Goal: Obtain resource: Obtain resource

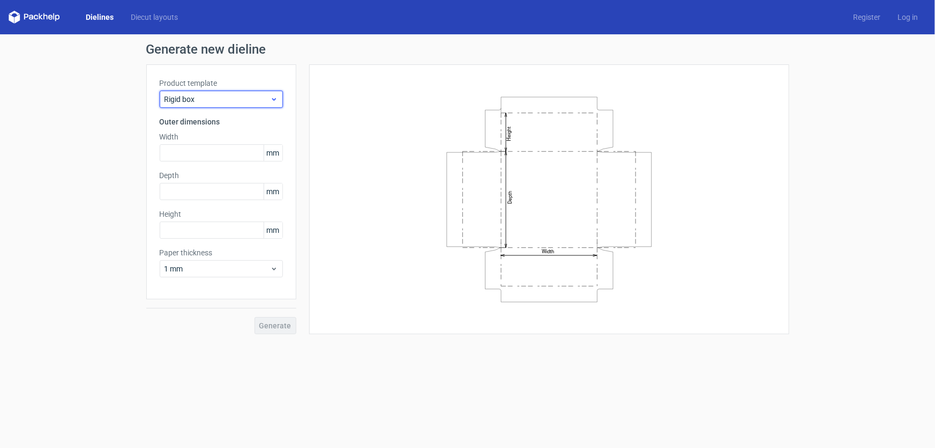
click at [272, 95] on icon at bounding box center [274, 99] width 8 height 9
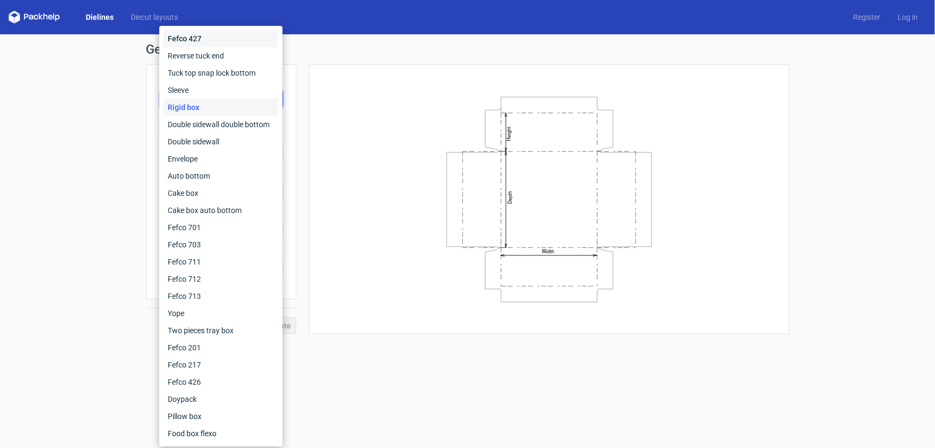
click at [190, 41] on div "Fefco 427" at bounding box center [221, 38] width 115 height 17
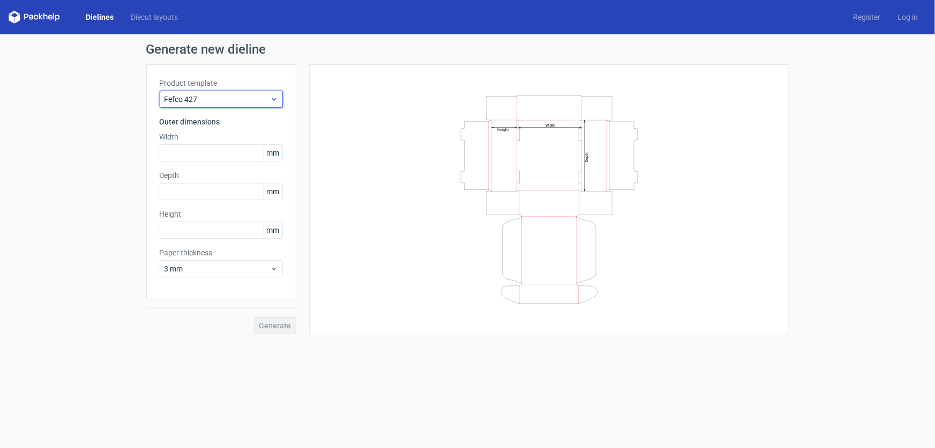
click at [262, 101] on span "Fefco 427" at bounding box center [218, 99] width 106 height 11
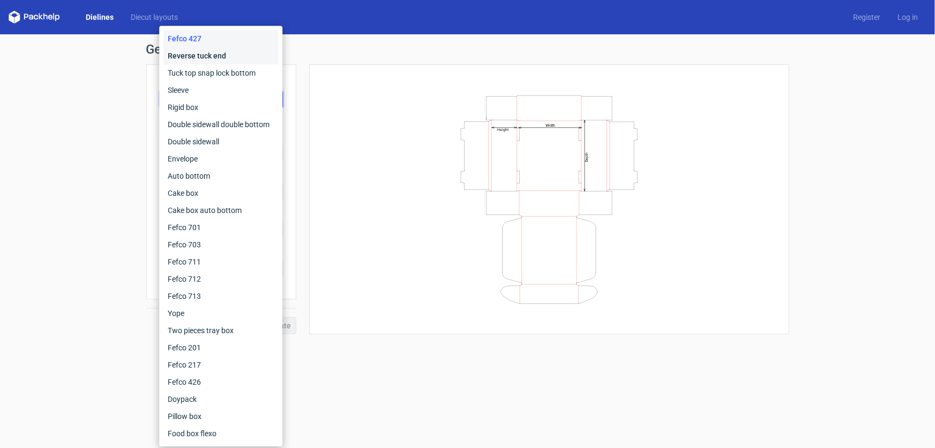
click at [186, 58] on div "Reverse tuck end" at bounding box center [221, 55] width 115 height 17
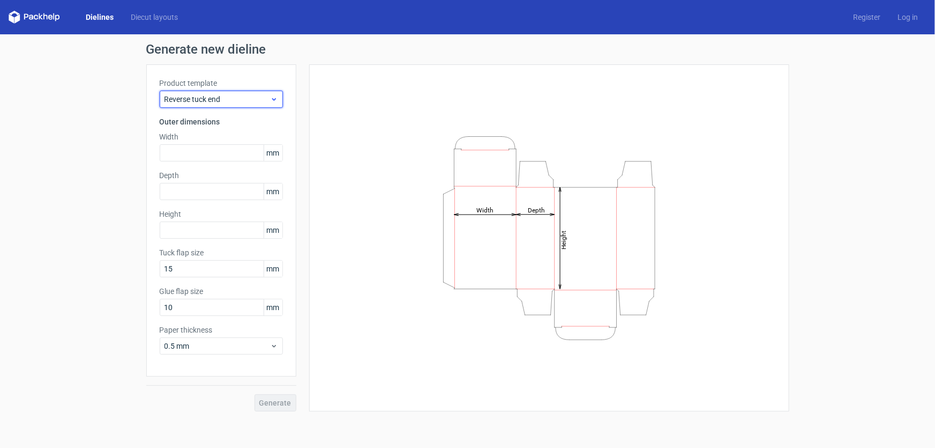
click at [196, 102] on span "Reverse tuck end" at bounding box center [218, 99] width 106 height 11
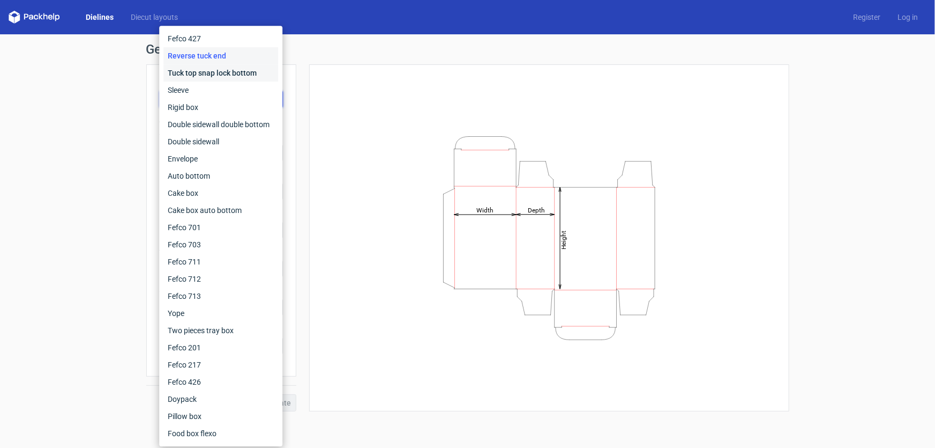
click at [185, 76] on div "Tuck top snap lock bottom" at bounding box center [221, 72] width 115 height 17
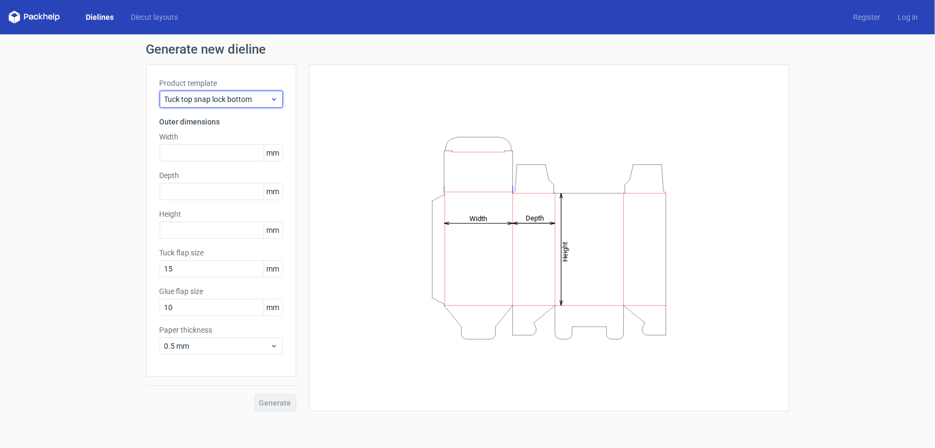
click at [187, 99] on span "Tuck top snap lock bottom" at bounding box center [218, 99] width 106 height 11
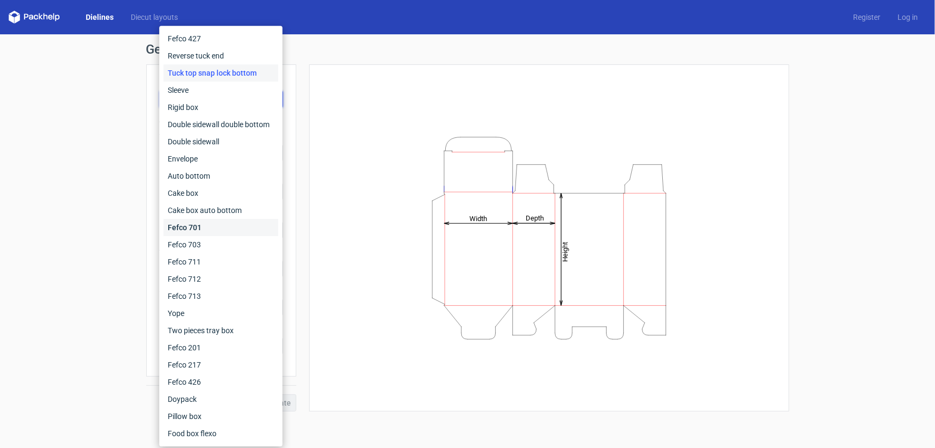
click at [194, 231] on div "Fefco 701" at bounding box center [221, 227] width 115 height 17
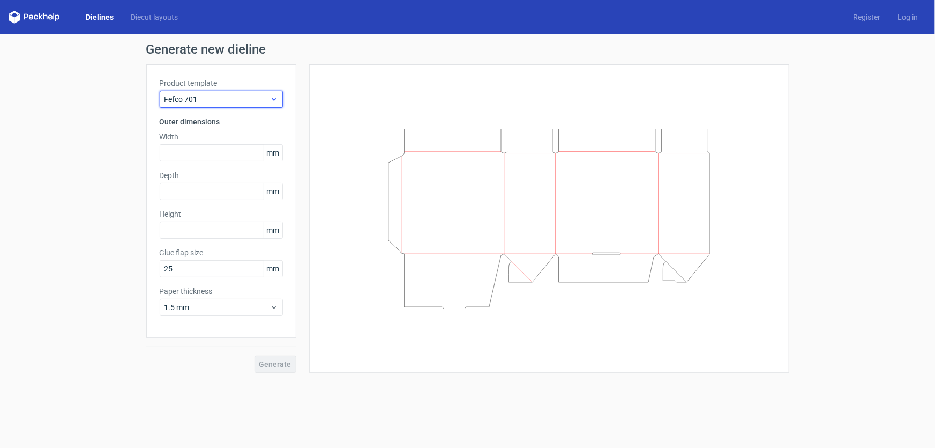
click at [207, 102] on span "Fefco 701" at bounding box center [218, 99] width 106 height 11
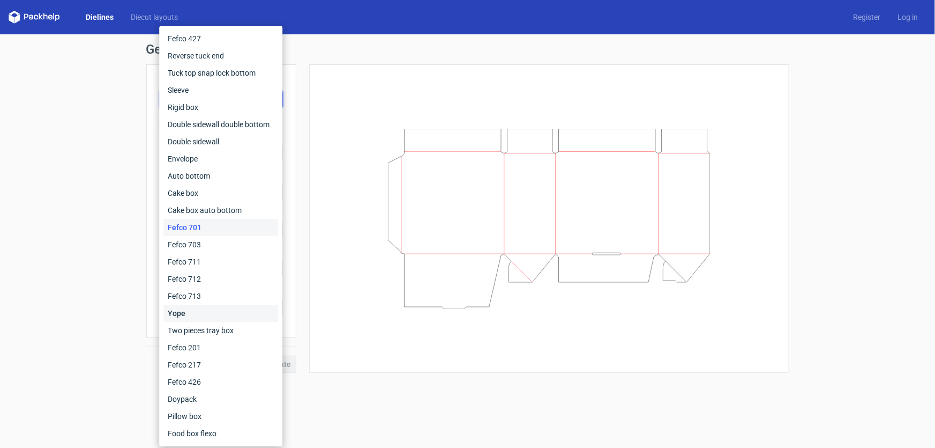
click at [182, 310] on div "Yope" at bounding box center [221, 312] width 115 height 17
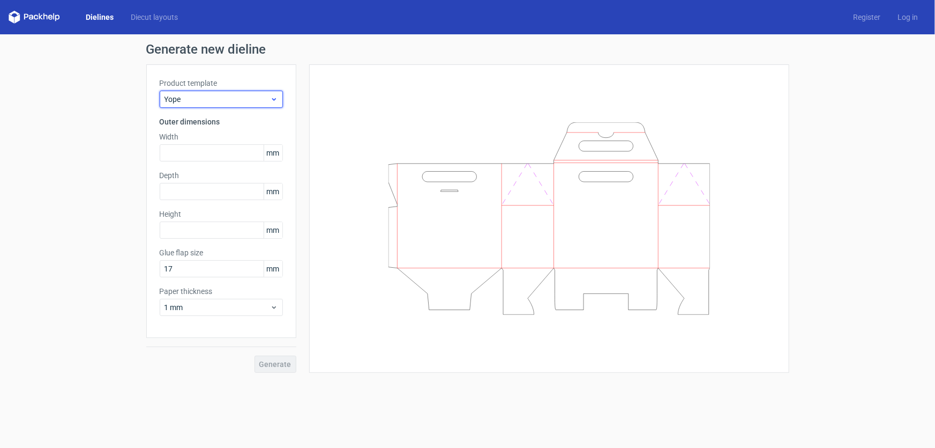
click at [205, 93] on div "Yope" at bounding box center [221, 99] width 123 height 17
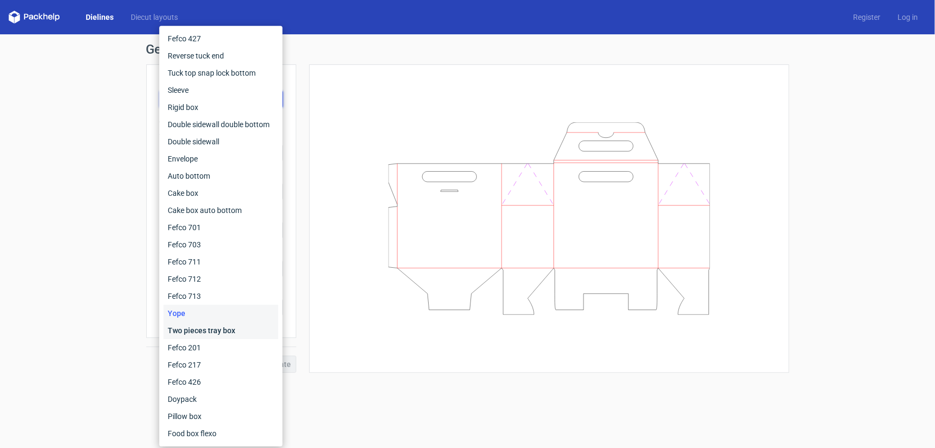
click at [194, 332] on div "Two pieces tray box" at bounding box center [221, 330] width 115 height 17
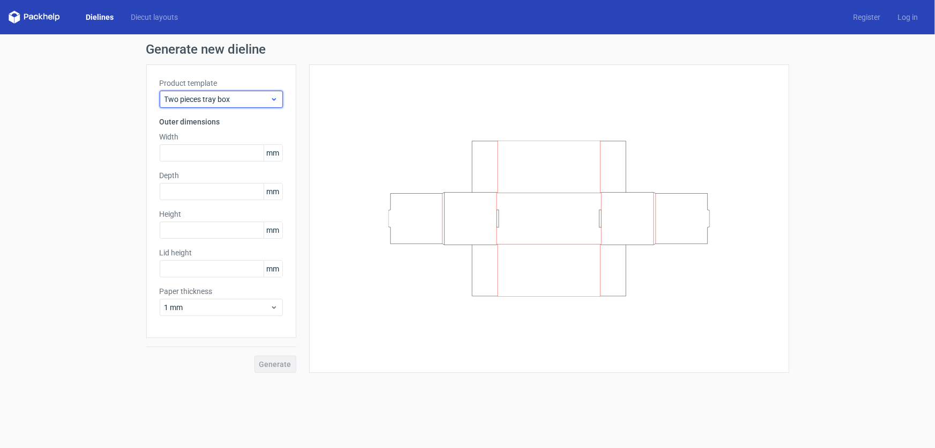
click at [211, 103] on span "Two pieces tray box" at bounding box center [218, 99] width 106 height 11
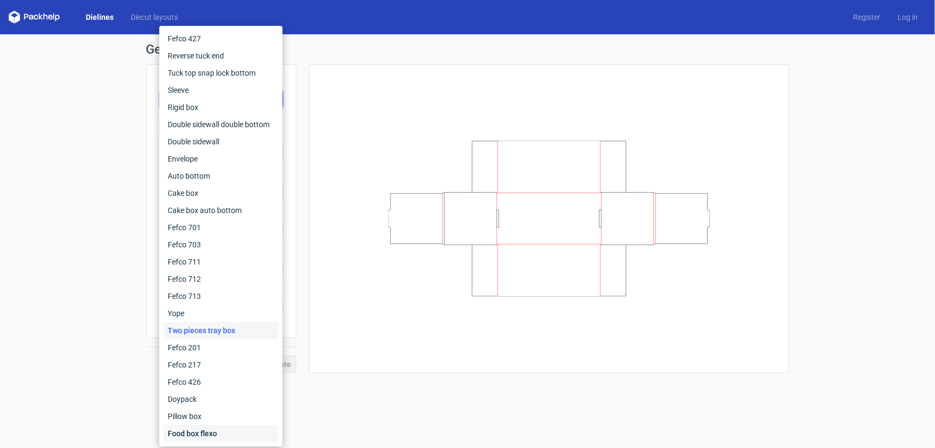
click at [195, 435] on div "Food box flexo" at bounding box center [221, 433] width 115 height 17
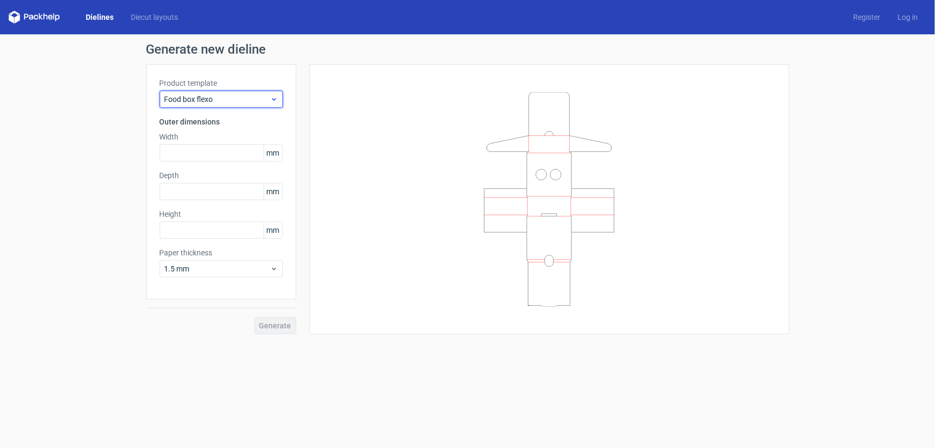
click at [203, 95] on span "Food box flexo" at bounding box center [218, 99] width 106 height 11
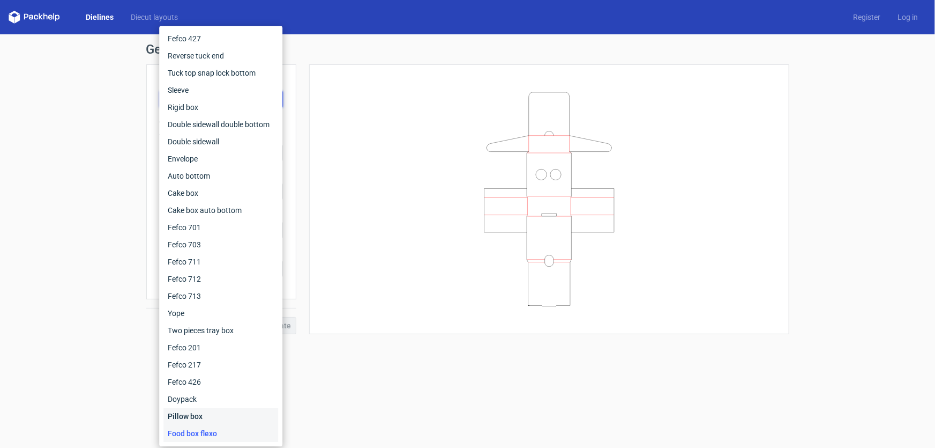
click at [193, 418] on div "Pillow box" at bounding box center [221, 415] width 115 height 17
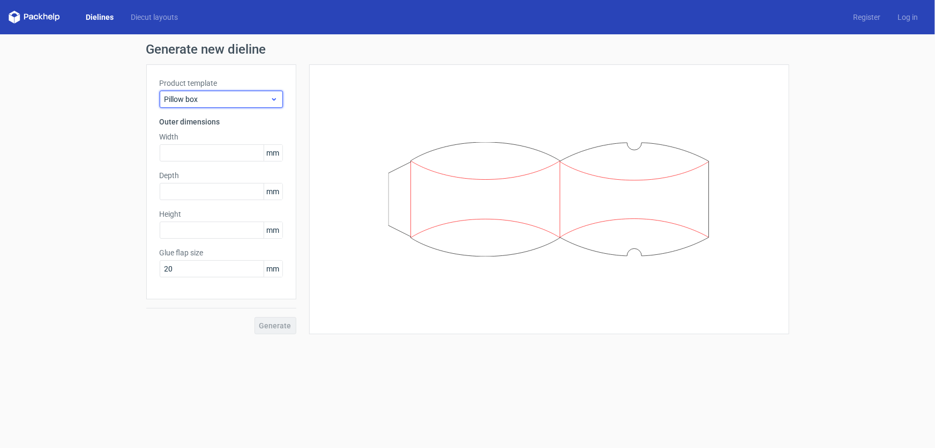
click at [190, 102] on span "Pillow box" at bounding box center [218, 99] width 106 height 11
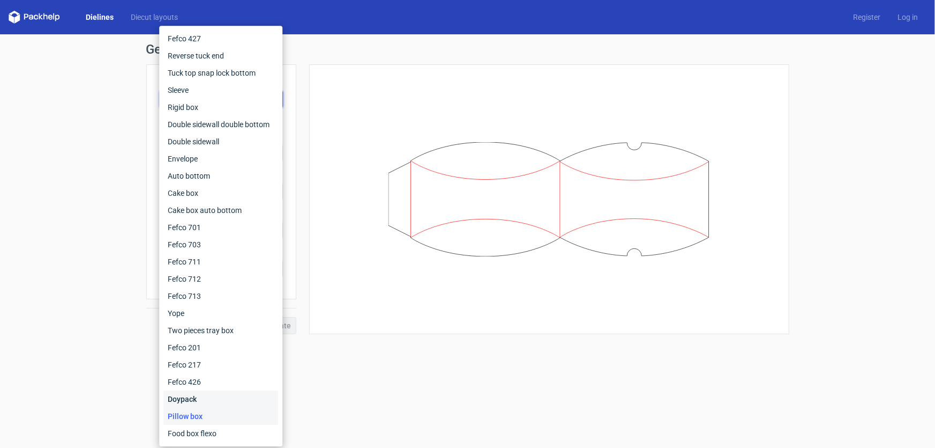
click at [188, 395] on div "Doypack" at bounding box center [221, 398] width 115 height 17
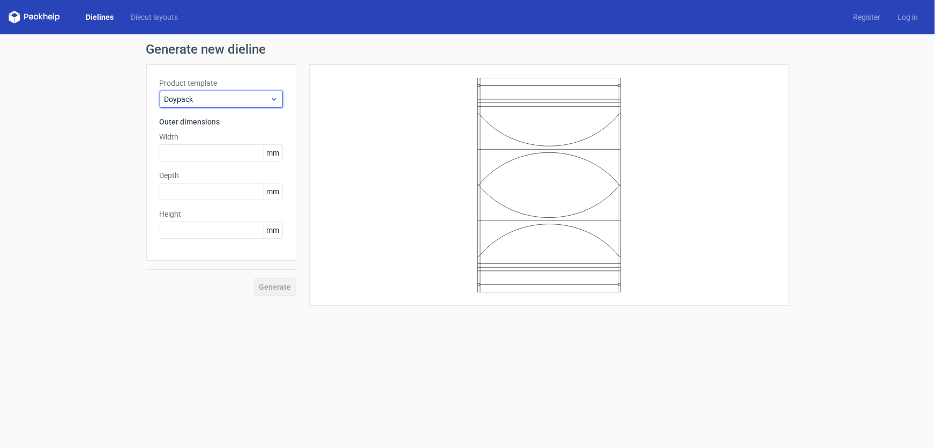
click at [209, 95] on span "Doypack" at bounding box center [218, 99] width 106 height 11
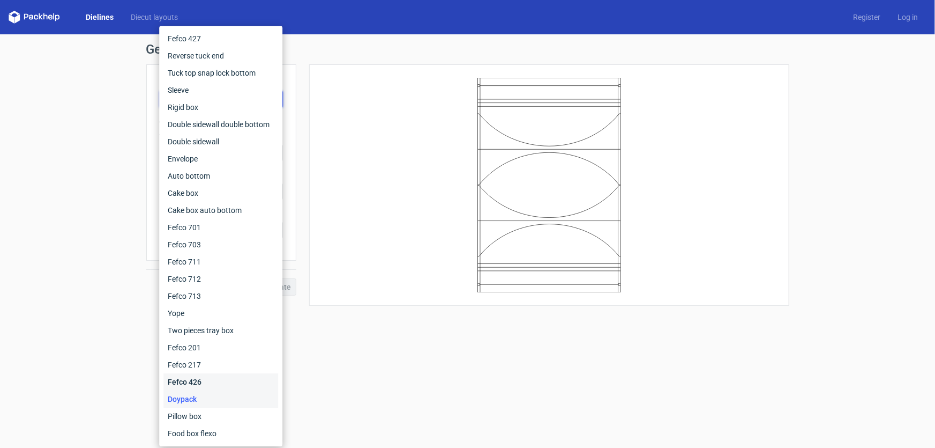
click at [182, 380] on div "Fefco 426" at bounding box center [221, 381] width 115 height 17
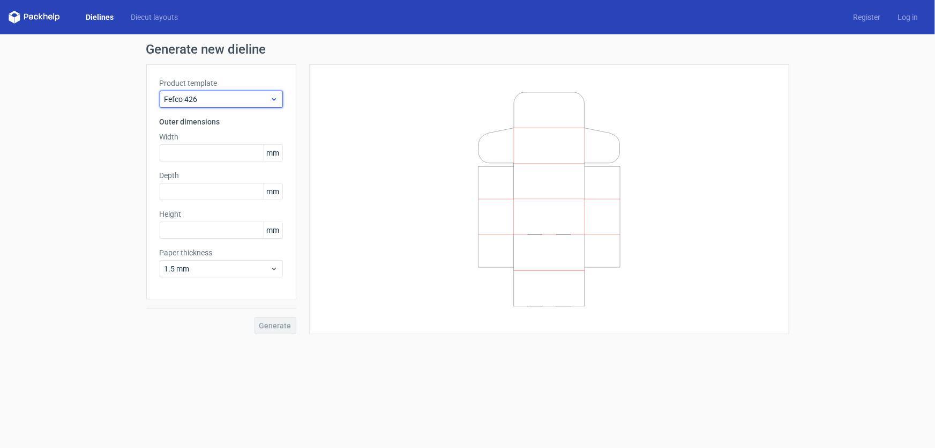
click at [217, 96] on span "Fefco 426" at bounding box center [218, 99] width 106 height 11
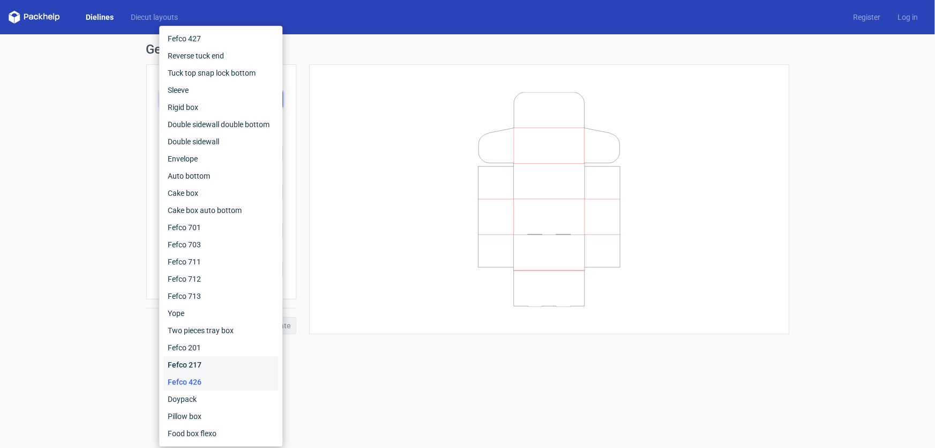
click at [195, 364] on div "Fefco 217" at bounding box center [221, 364] width 115 height 17
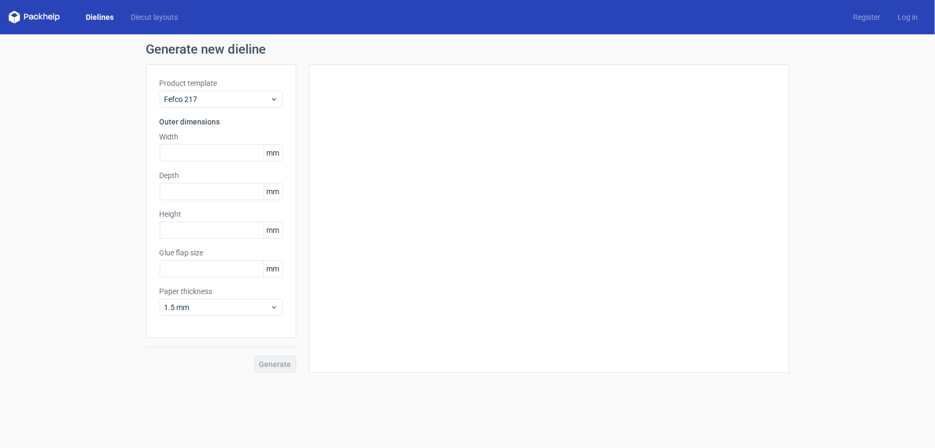
type input "20"
click at [209, 102] on span "Fefco 217" at bounding box center [218, 99] width 106 height 11
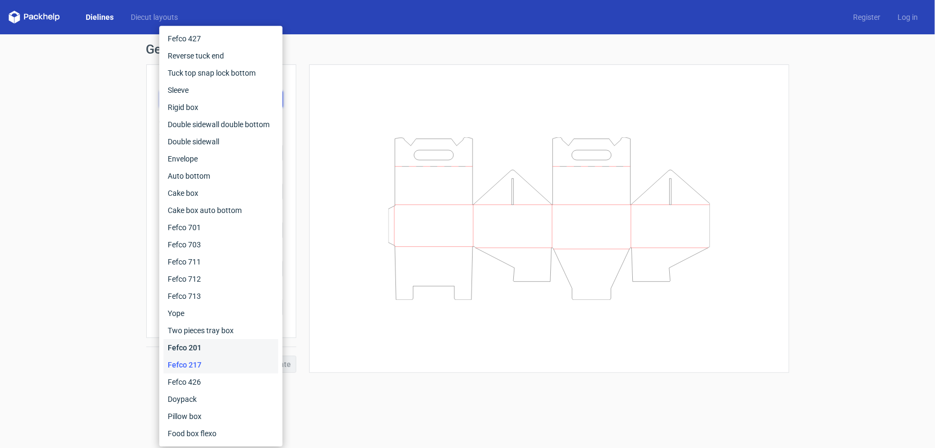
click at [191, 347] on div "Fefco 201" at bounding box center [221, 347] width 115 height 17
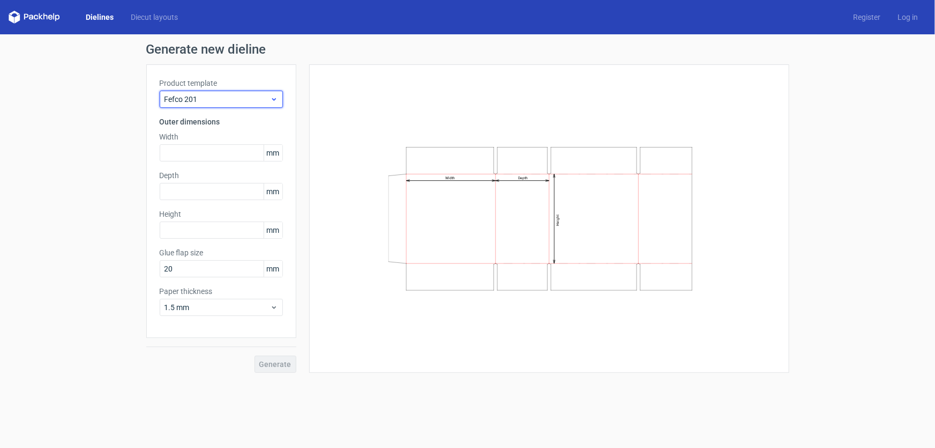
click at [206, 95] on span "Fefco 201" at bounding box center [218, 99] width 106 height 11
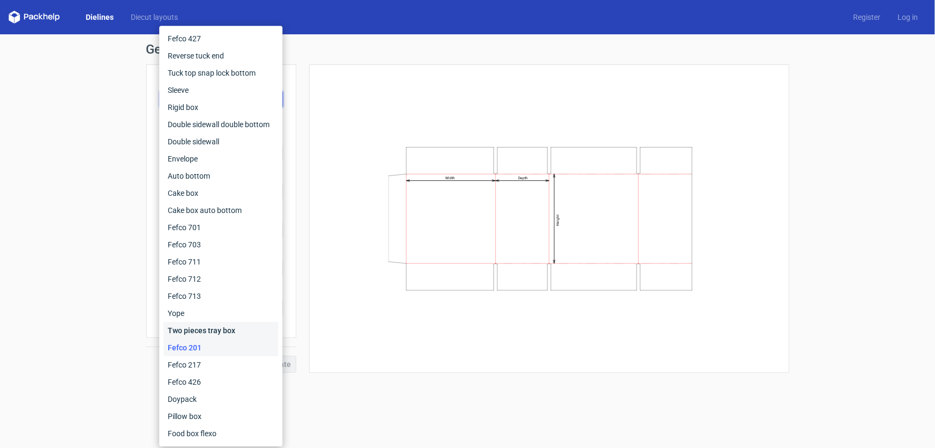
click at [183, 329] on div "Two pieces tray box" at bounding box center [221, 330] width 115 height 17
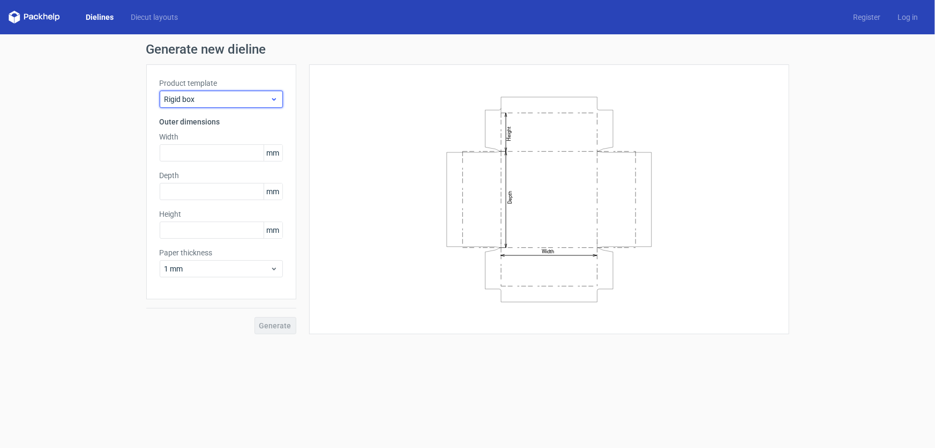
click at [274, 99] on icon at bounding box center [274, 99] width 8 height 9
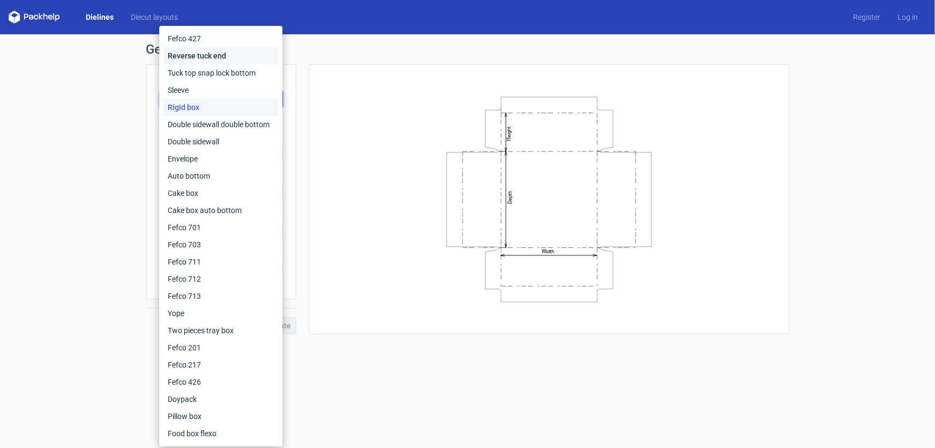
click at [207, 56] on div "Reverse tuck end" at bounding box center [221, 55] width 115 height 17
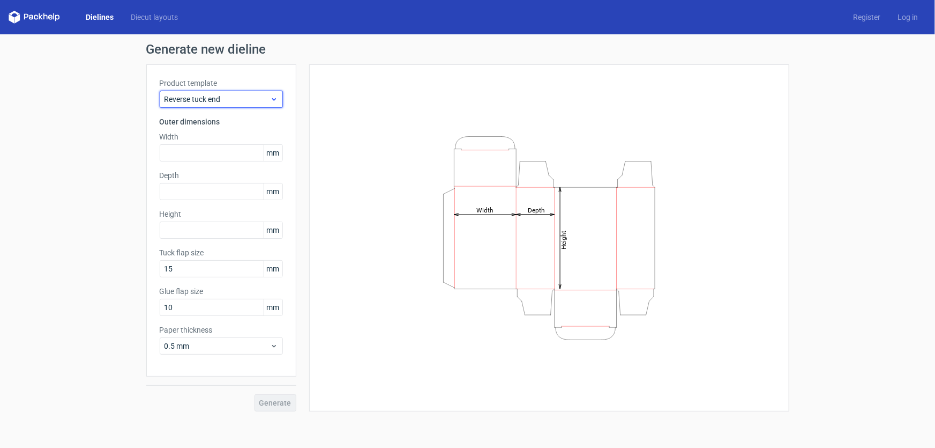
click at [258, 102] on span "Reverse tuck end" at bounding box center [218, 99] width 106 height 11
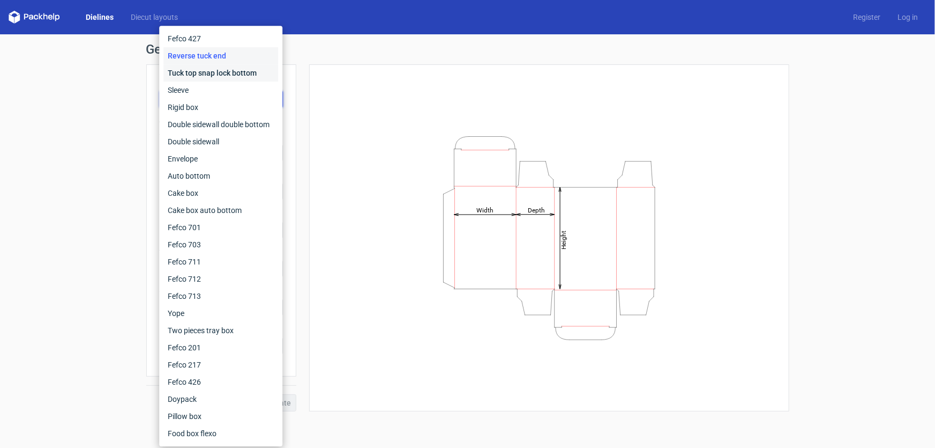
click at [203, 76] on div "Tuck top snap lock bottom" at bounding box center [221, 72] width 115 height 17
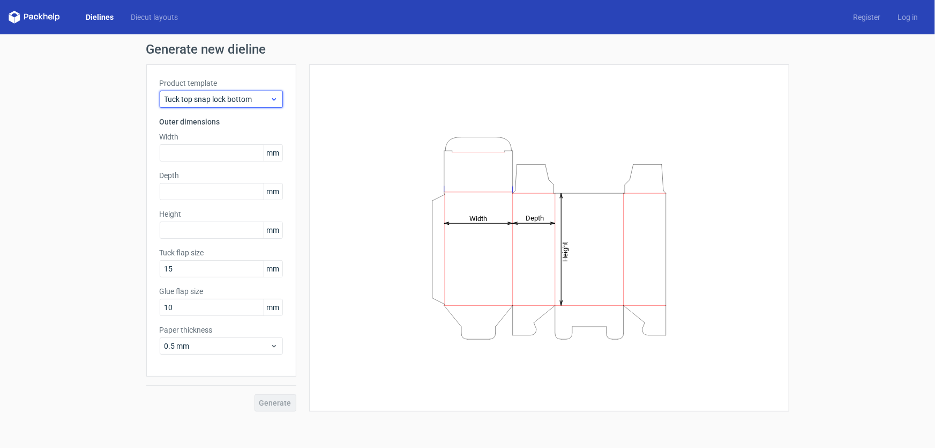
click at [222, 102] on span "Tuck top snap lock bottom" at bounding box center [218, 99] width 106 height 11
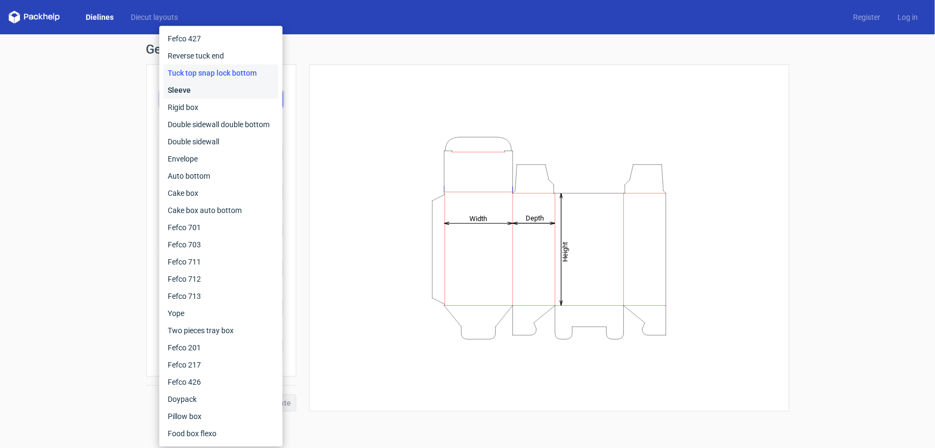
click at [191, 93] on div "Sleeve" at bounding box center [221, 89] width 115 height 17
